Goal: Transaction & Acquisition: Download file/media

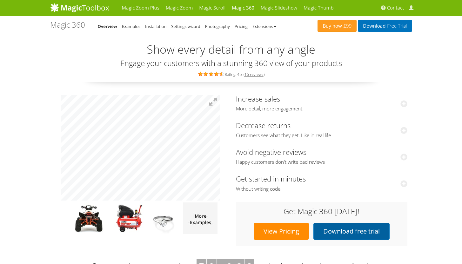
click at [355, 234] on link "Download free trial" at bounding box center [351, 231] width 76 height 17
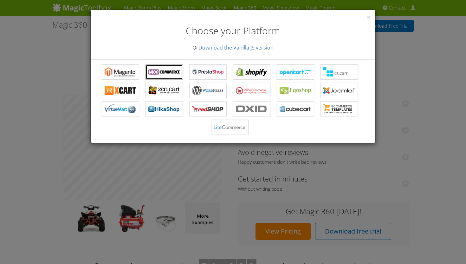
click at [165, 74] on b "Magic 360 for WooCommerce" at bounding box center [164, 72] width 32 height 10
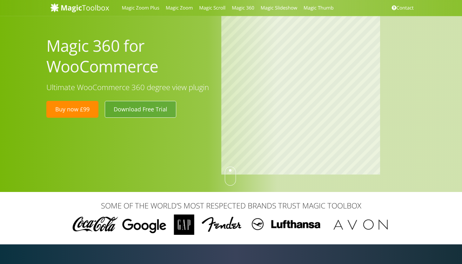
click at [153, 108] on link "Download Free Trial" at bounding box center [140, 109] width 71 height 16
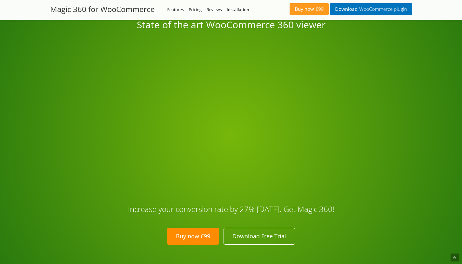
scroll to position [1335, 0]
